Goal: Information Seeking & Learning: Learn about a topic

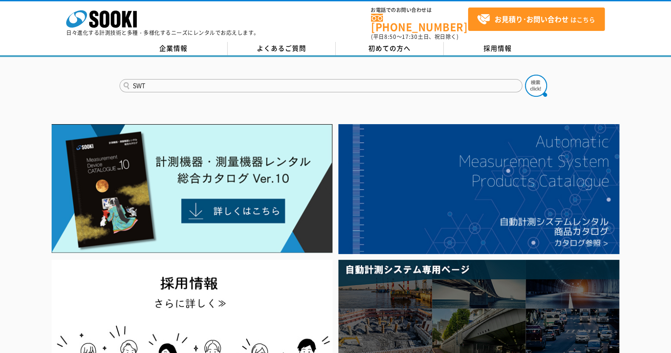
type input "SWT"
click at [525, 75] on button at bounding box center [536, 86] width 22 height 22
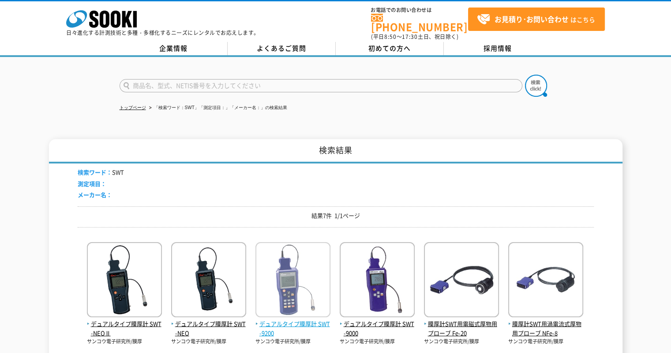
click at [290, 251] on img at bounding box center [293, 280] width 75 height 77
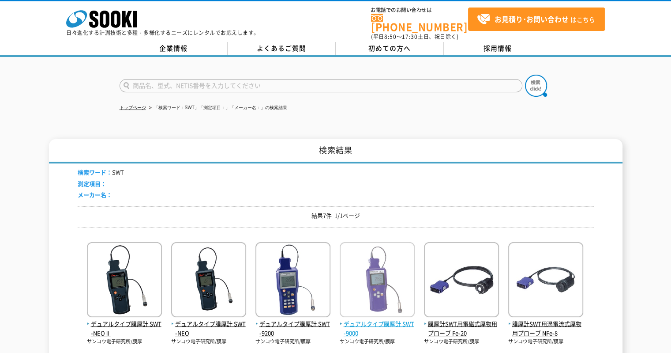
click at [366, 248] on img at bounding box center [377, 280] width 75 height 77
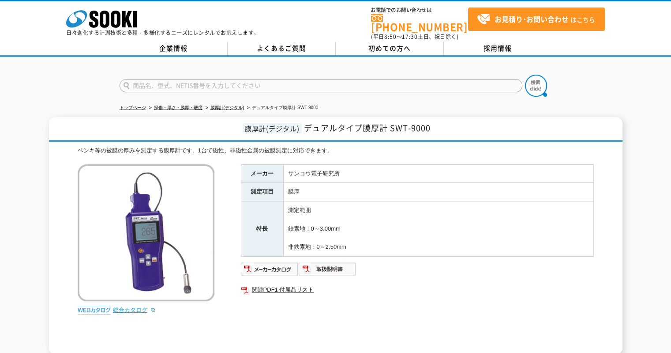
click at [130, 306] on link "総合カタログ" at bounding box center [134, 309] width 43 height 7
